Goal: Task Accomplishment & Management: Manage account settings

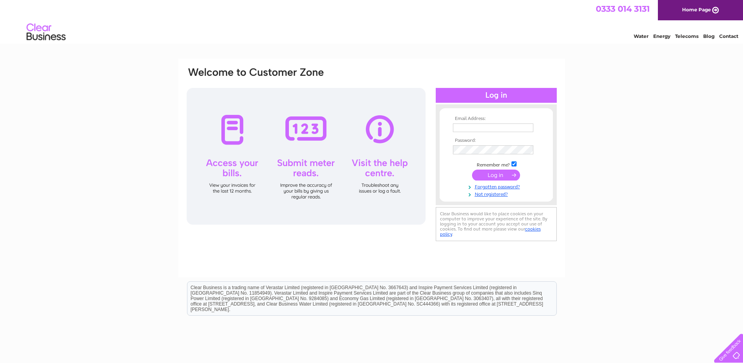
click at [464, 126] on input "text" at bounding box center [493, 127] width 80 height 9
type input "enquiries@attenboroughflooring.co.uk"
click at [487, 174] on input "submit" at bounding box center [496, 175] width 48 height 11
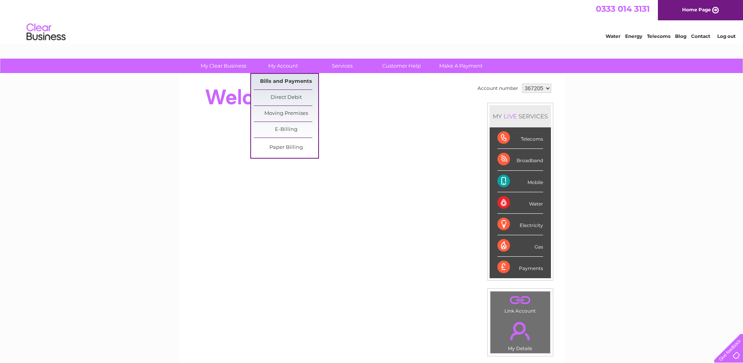
click at [284, 80] on link "Bills and Payments" at bounding box center [286, 82] width 64 height 16
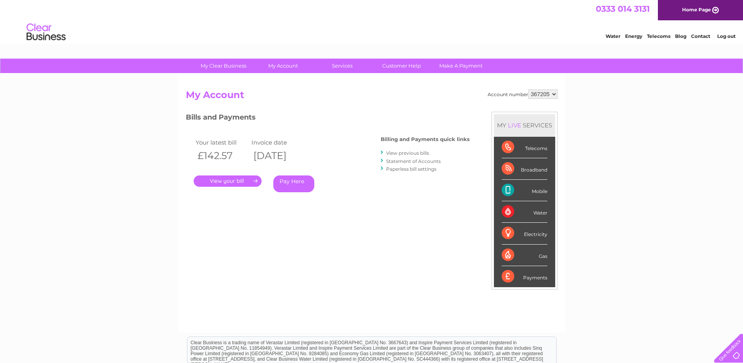
click at [232, 180] on link "." at bounding box center [228, 180] width 68 height 11
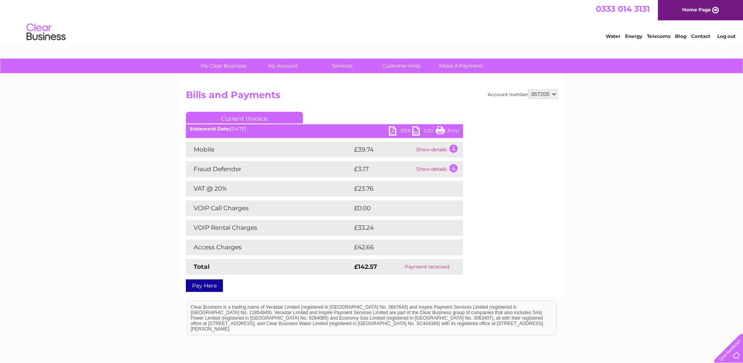
click at [392, 131] on link "PDF" at bounding box center [400, 131] width 23 height 11
click at [732, 37] on link "Log out" at bounding box center [727, 36] width 18 height 6
